Goal: Book appointment/travel/reservation

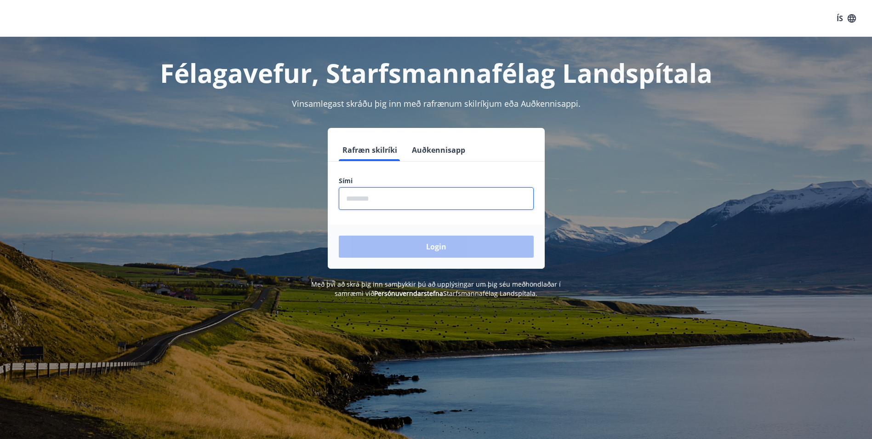
click at [451, 206] on input "phone" at bounding box center [436, 198] width 195 height 23
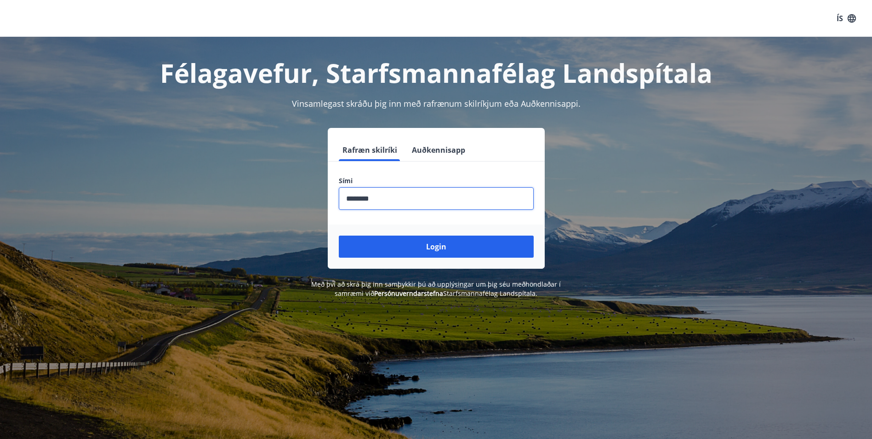
type input "********"
click at [339, 235] on button "Login" at bounding box center [436, 246] width 195 height 22
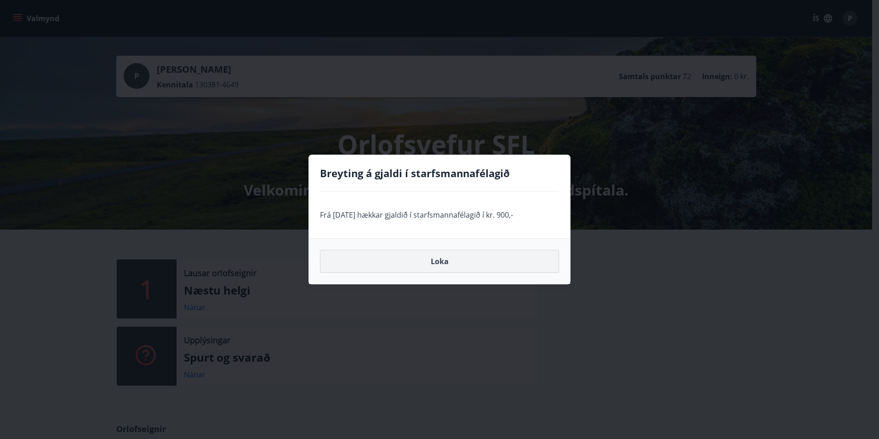
click at [456, 266] on button "Loka" at bounding box center [439, 261] width 239 height 23
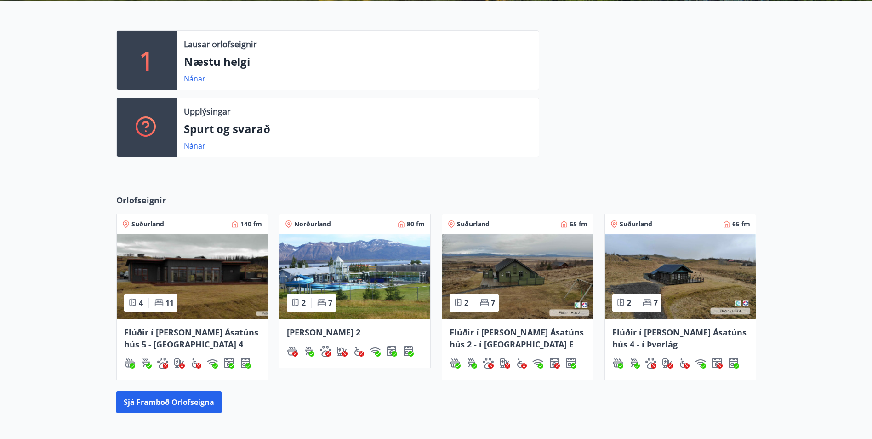
scroll to position [276, 0]
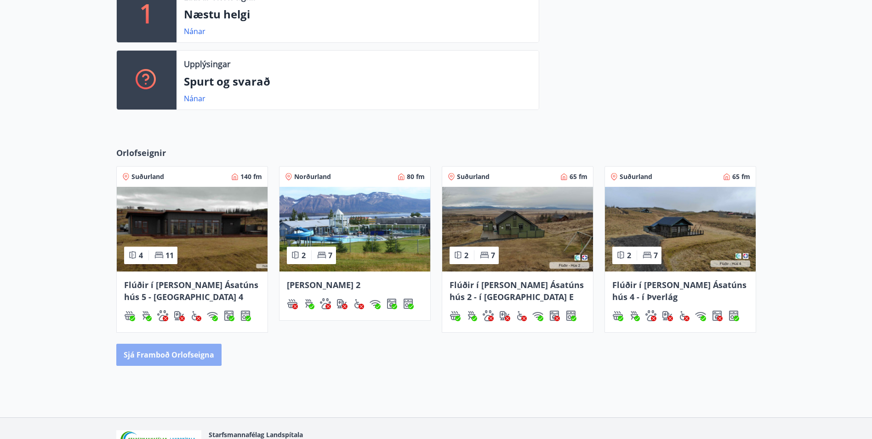
click at [163, 351] on button "Sjá framboð orlofseigna" at bounding box center [168, 354] width 105 height 22
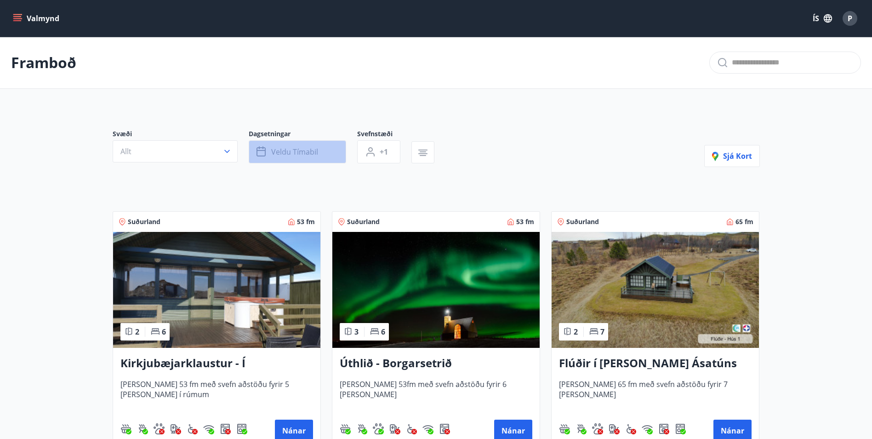
click at [274, 154] on span "Veldu tímabil" at bounding box center [294, 152] width 47 height 10
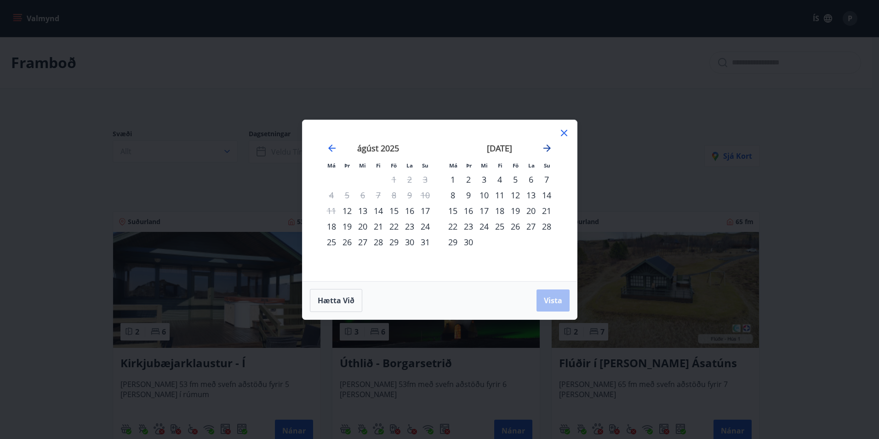
click at [547, 148] on icon "Move forward to switch to the next month." at bounding box center [546, 147] width 7 height 7
click at [330, 182] on div "1" at bounding box center [332, 179] width 16 height 16
click at [542, 148] on icon "Move forward to switch to the next month." at bounding box center [547, 148] width 11 height 11
click at [549, 148] on icon "Move forward to switch to the next month." at bounding box center [546, 147] width 7 height 7
drag, startPoint x: 485, startPoint y: 242, endPoint x: 532, endPoint y: 289, distance: 66.0
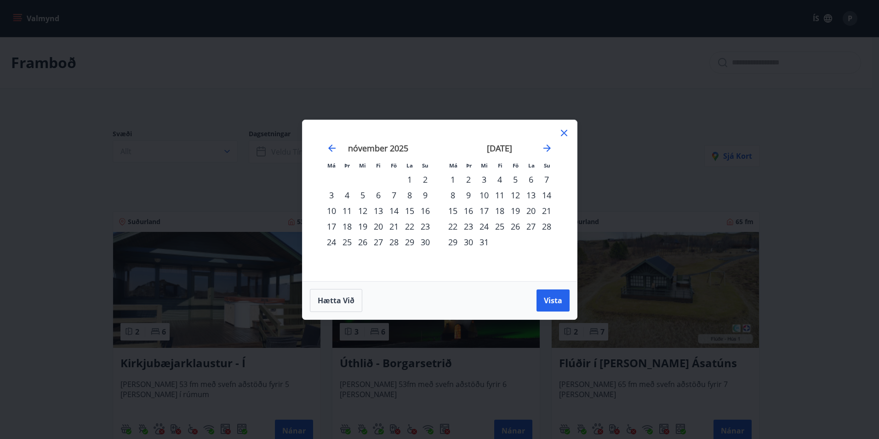
click at [488, 245] on div "31" at bounding box center [484, 242] width 16 height 16
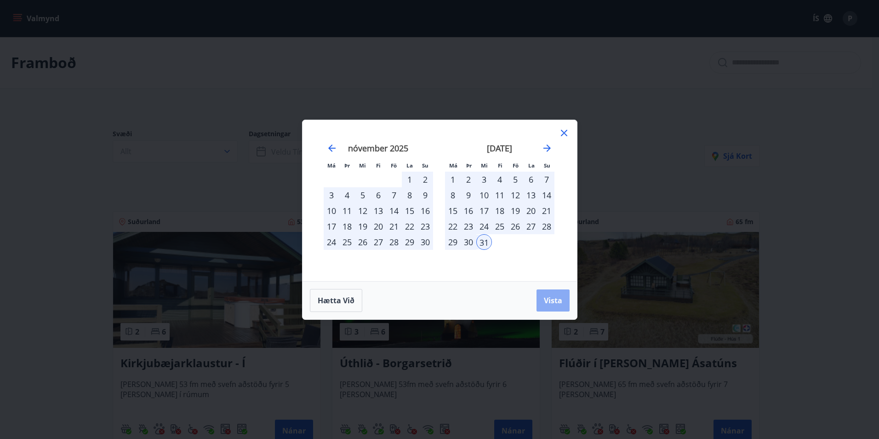
click at [553, 296] on span "Vista" at bounding box center [553, 300] width 18 height 10
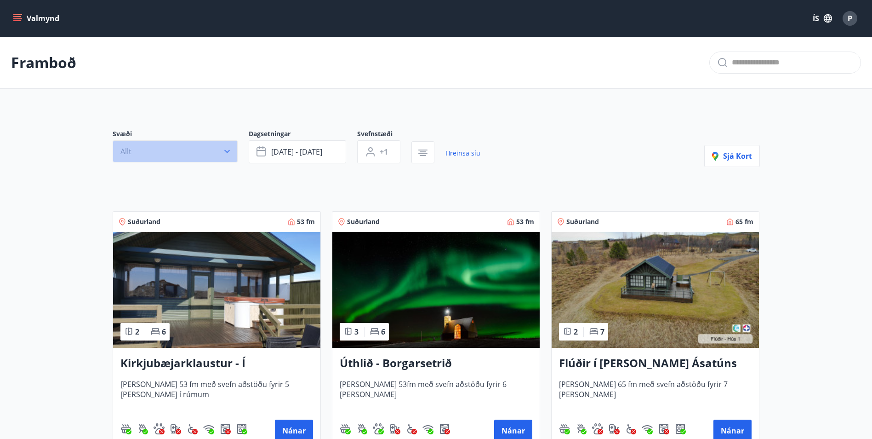
click at [200, 150] on button "Allt" at bounding box center [175, 151] width 125 height 22
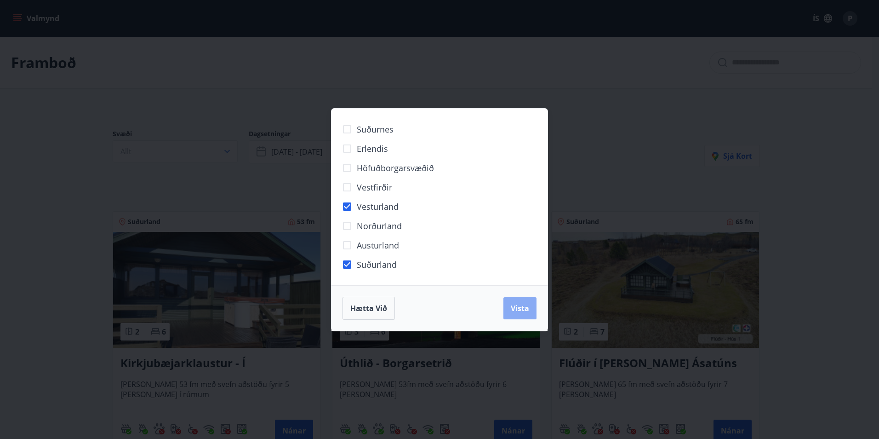
click at [525, 309] on span "Vista" at bounding box center [520, 308] width 18 height 10
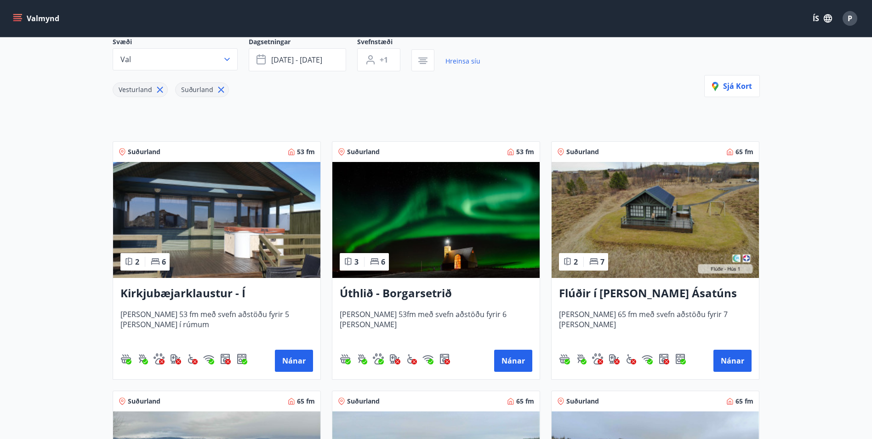
scroll to position [138, 0]
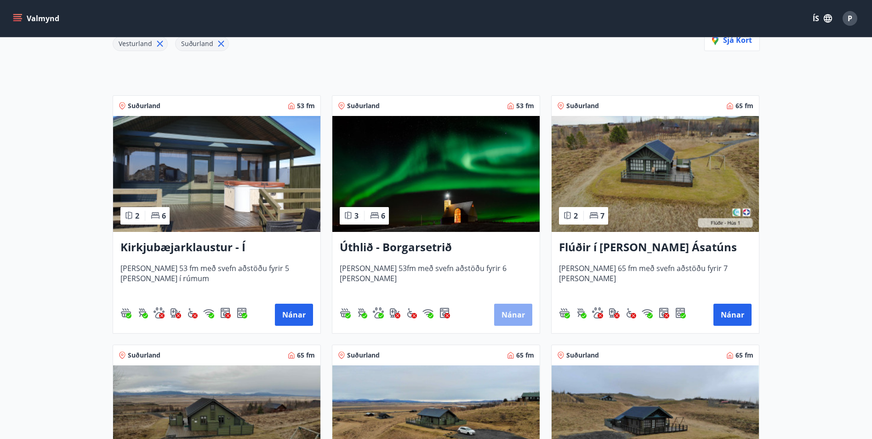
click at [518, 318] on button "Nánar" at bounding box center [513, 314] width 38 height 22
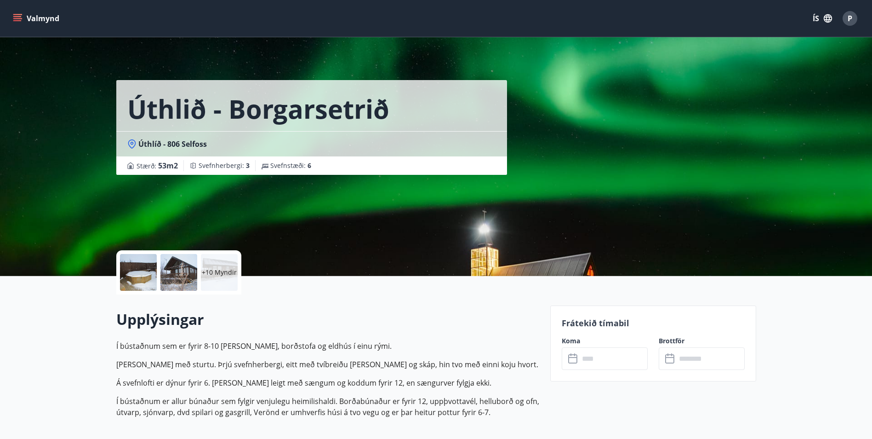
click at [597, 361] on input "text" at bounding box center [613, 358] width 68 height 23
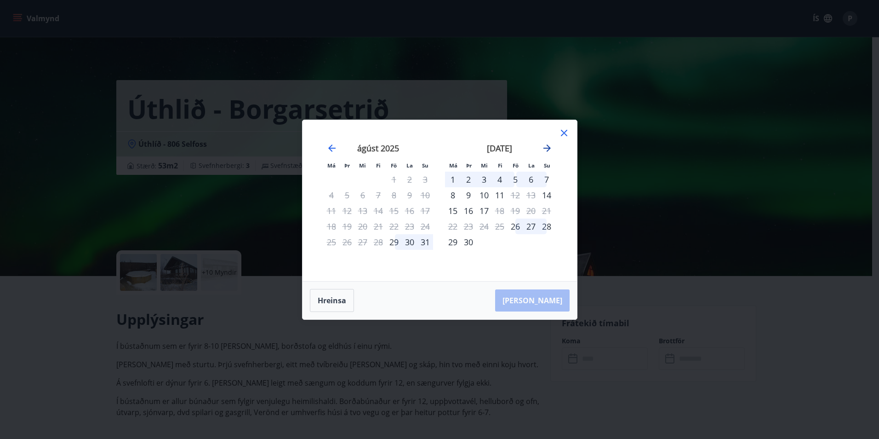
click at [548, 148] on icon "Move forward to switch to the next month." at bounding box center [546, 147] width 7 height 7
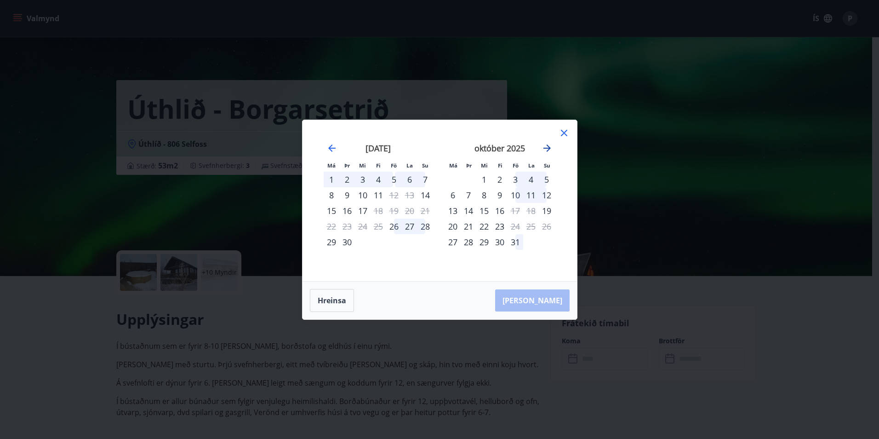
click at [548, 148] on icon "Move forward to switch to the next month." at bounding box center [547, 148] width 11 height 11
click at [548, 149] on icon "Move forward to switch to the next month." at bounding box center [546, 147] width 7 height 7
click at [546, 149] on icon "Move forward to switch to the next month." at bounding box center [547, 148] width 11 height 11
click at [550, 147] on icon "Move forward to switch to the next month." at bounding box center [547, 148] width 11 height 11
click at [562, 137] on icon at bounding box center [564, 132] width 11 height 11
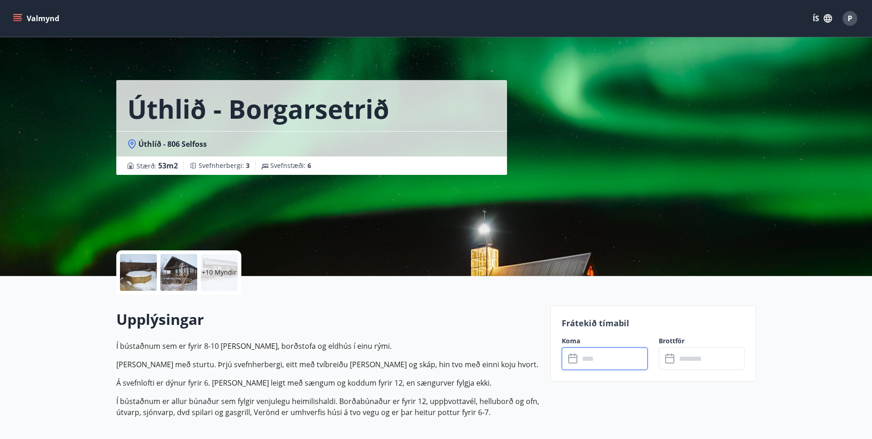
click at [587, 364] on input "text" at bounding box center [613, 358] width 68 height 23
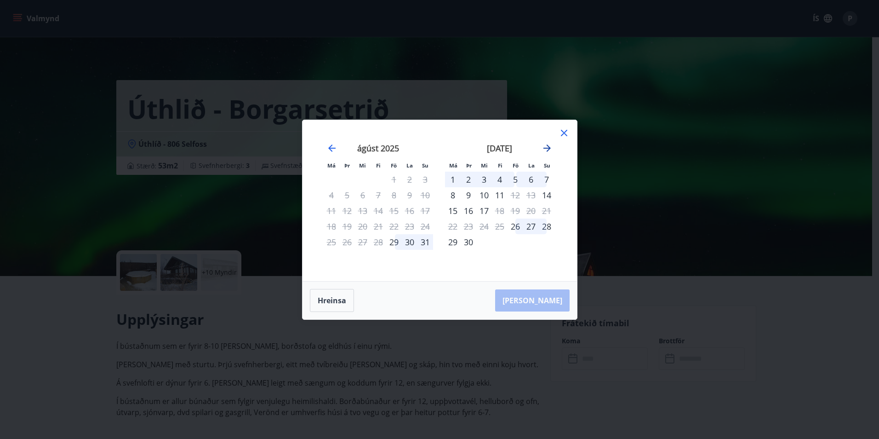
click at [548, 150] on icon "Move forward to switch to the next month." at bounding box center [547, 148] width 11 height 11
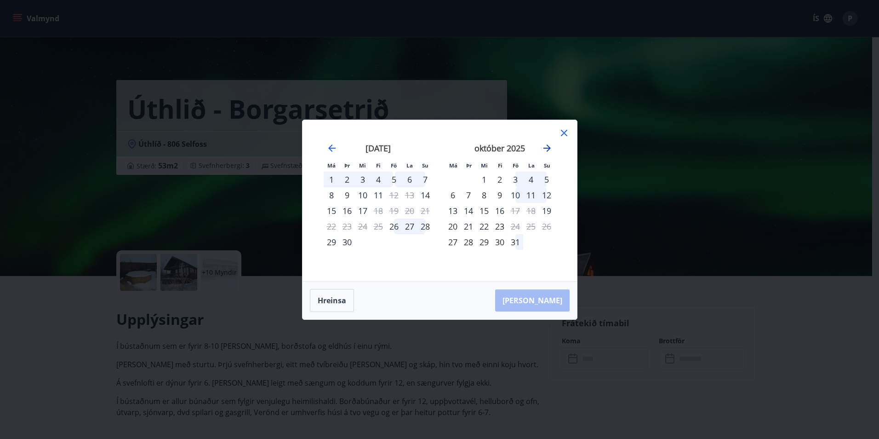
click at [548, 150] on icon "Move forward to switch to the next month." at bounding box center [547, 148] width 11 height 11
click at [516, 194] on div "7" at bounding box center [515, 195] width 16 height 16
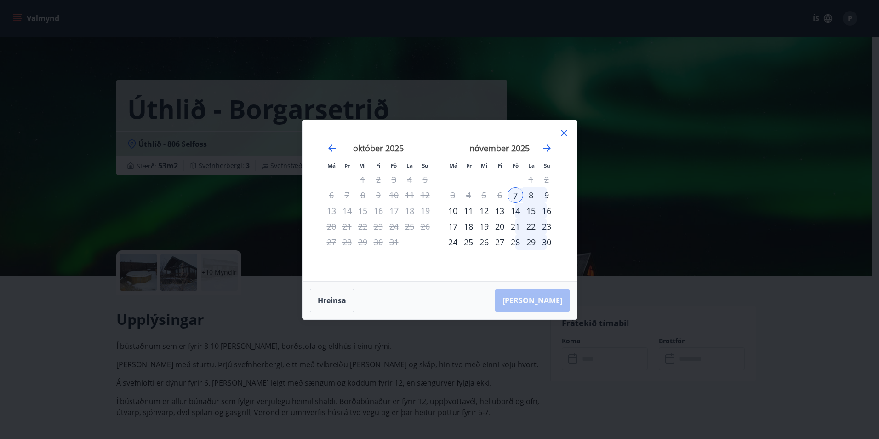
click at [546, 193] on div "9" at bounding box center [547, 195] width 16 height 16
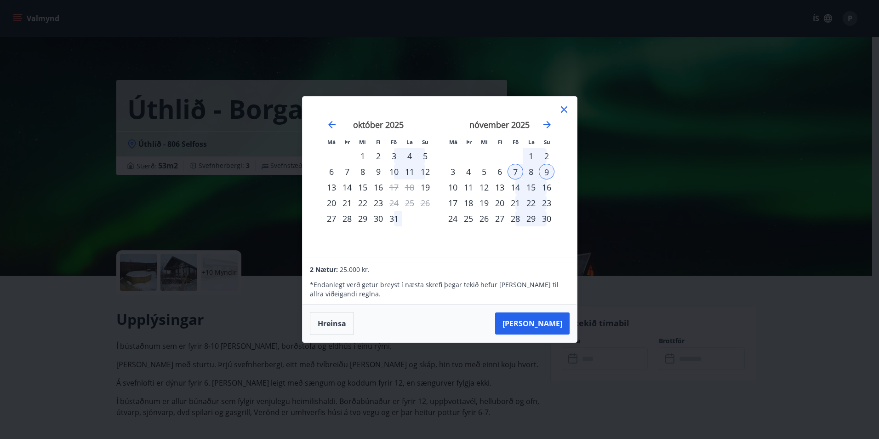
click at [513, 168] on div "7" at bounding box center [515, 172] width 16 height 16
click at [450, 186] on div "10" at bounding box center [453, 187] width 16 height 16
click at [561, 108] on icon at bounding box center [564, 109] width 11 height 11
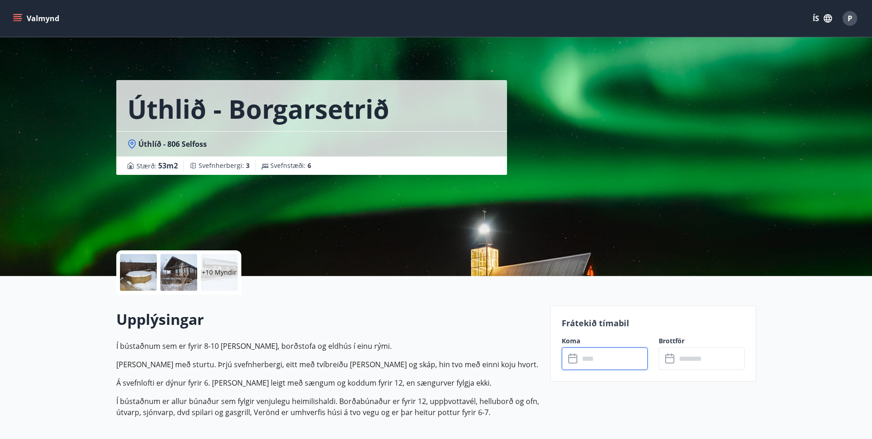
click at [602, 365] on input "text" at bounding box center [613, 358] width 68 height 23
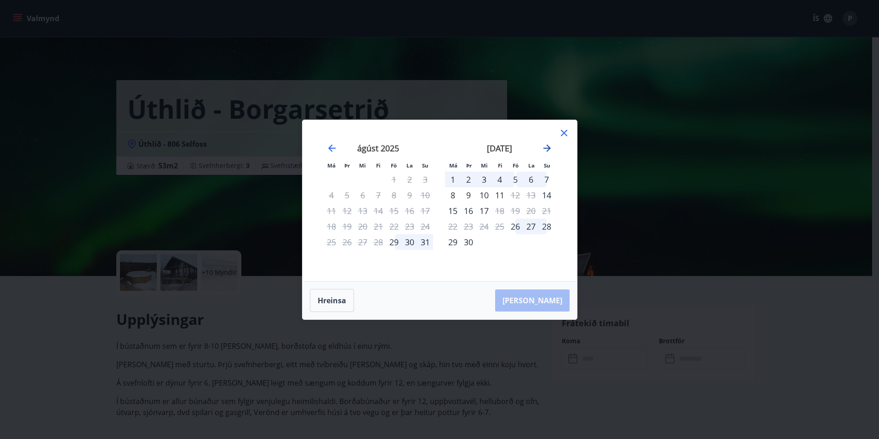
click at [542, 149] on icon "Move forward to switch to the next month." at bounding box center [547, 148] width 11 height 11
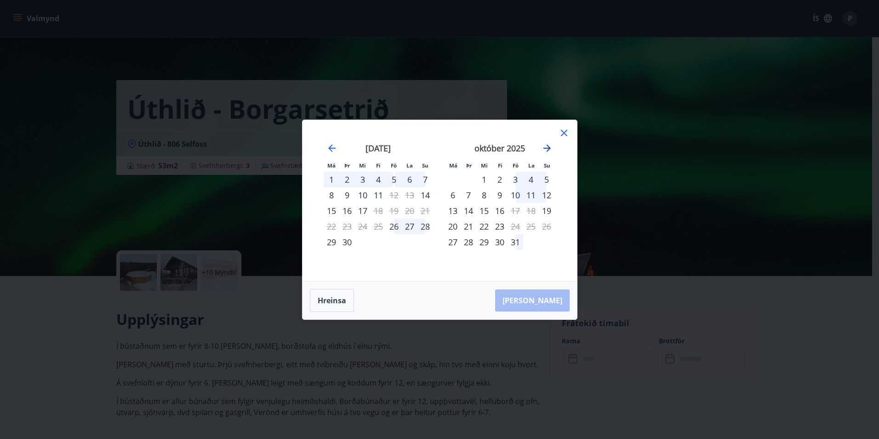
click at [543, 149] on icon "Move forward to switch to the next month." at bounding box center [547, 148] width 11 height 11
